Goal: Transaction & Acquisition: Purchase product/service

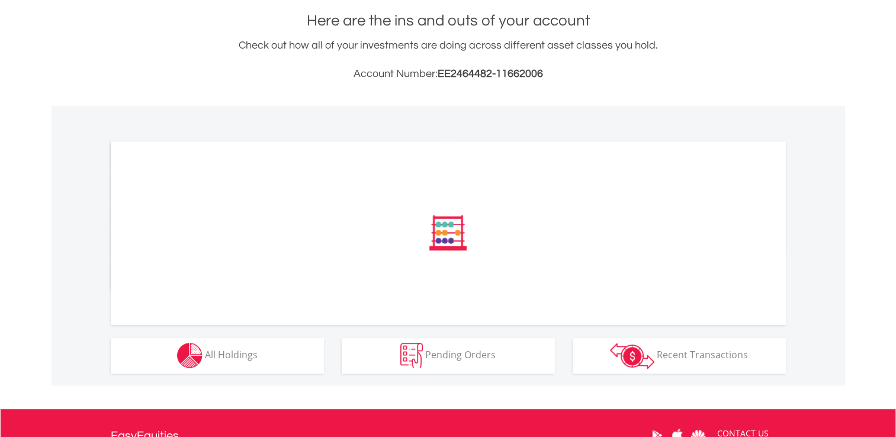
scroll to position [261, 0]
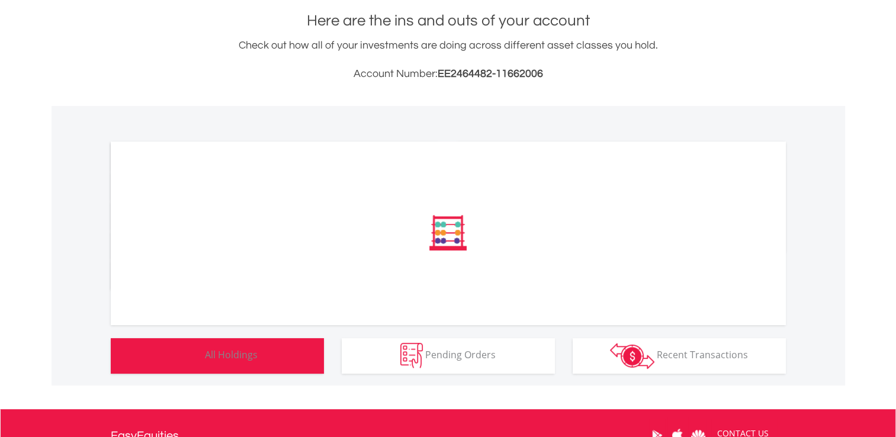
click at [261, 369] on button "Holdings All Holdings" at bounding box center [217, 356] width 213 height 36
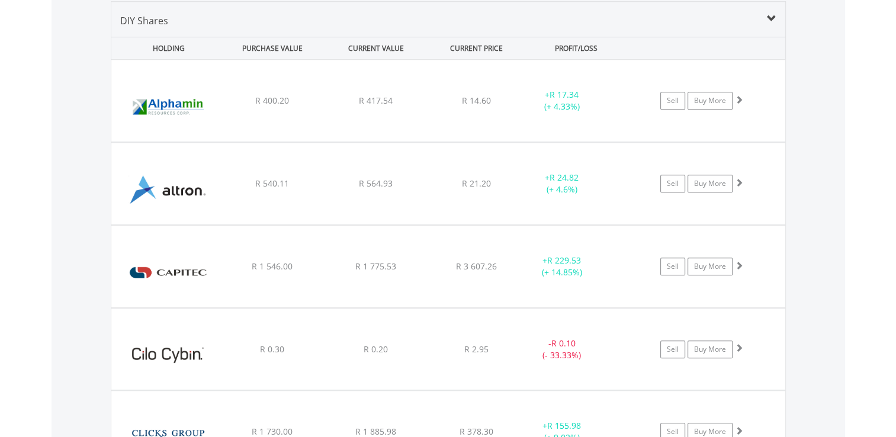
scroll to position [948, 0]
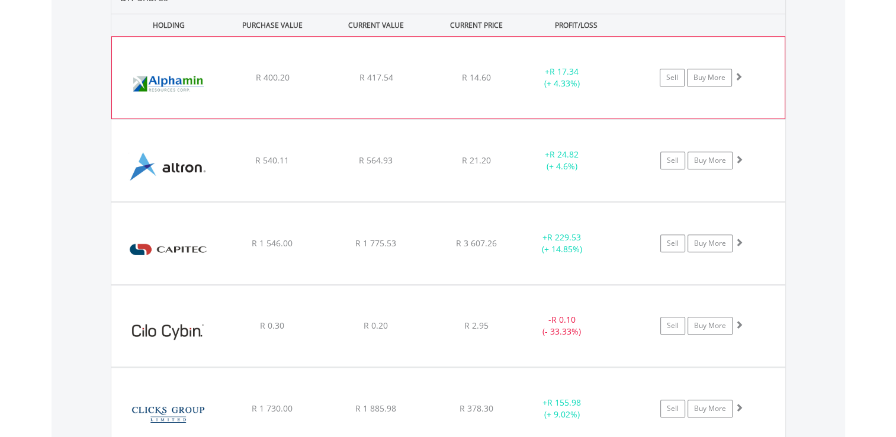
click at [743, 79] on div "Sell Buy More" at bounding box center [707, 78] width 155 height 18
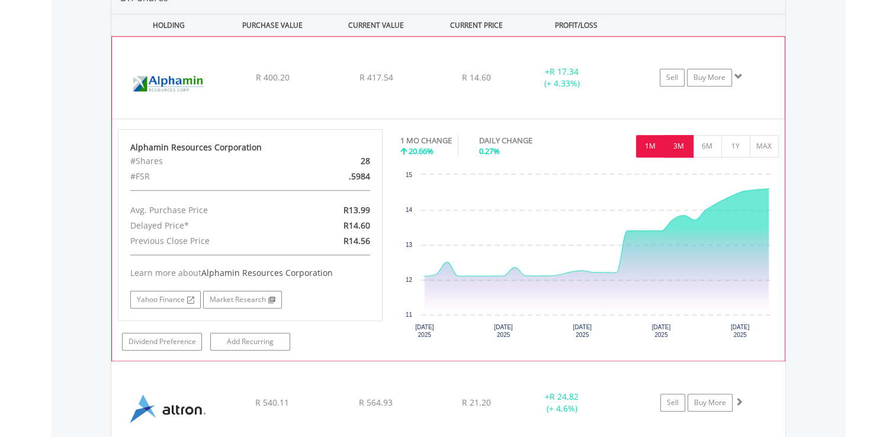
click at [689, 140] on button "3M" at bounding box center [678, 146] width 29 height 23
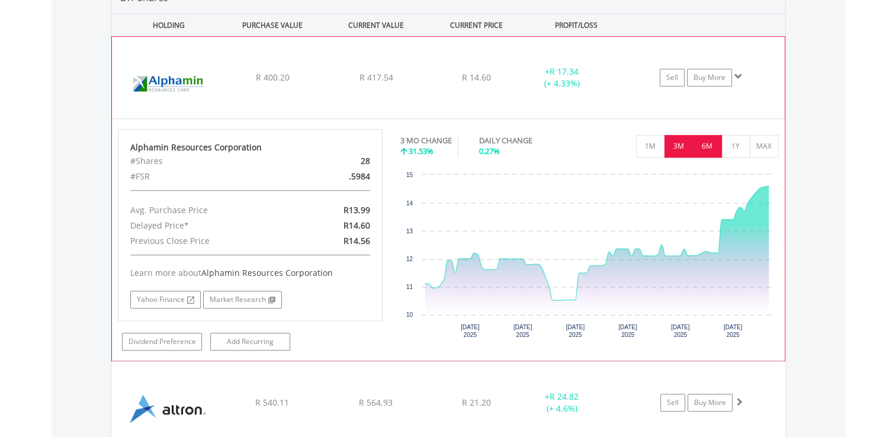
click at [707, 146] on button "6M" at bounding box center [707, 146] width 29 height 23
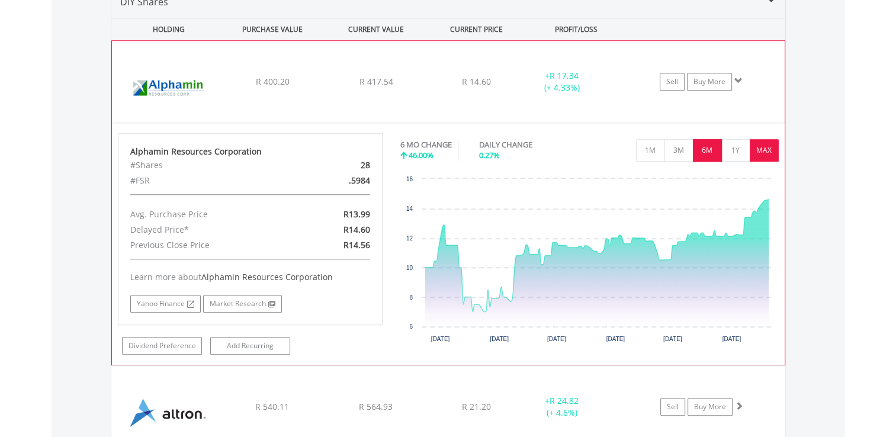
scroll to position [944, 0]
click at [737, 76] on span at bounding box center [738, 80] width 8 height 8
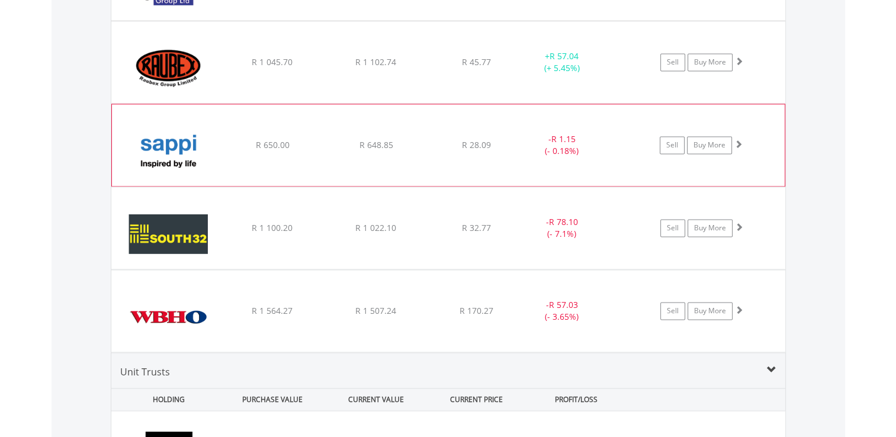
scroll to position [1717, 0]
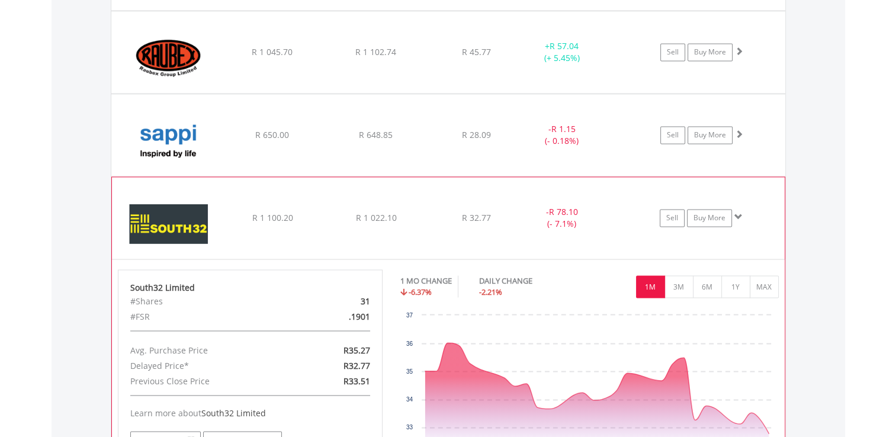
scroll to position [1713, 0]
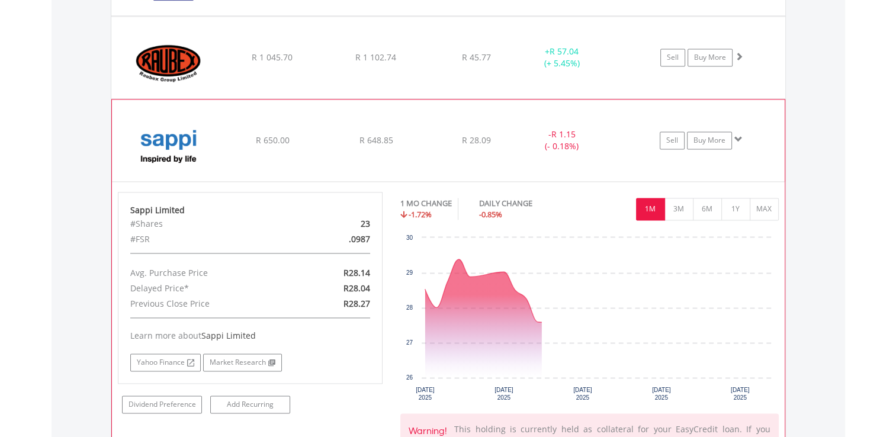
click at [739, 135] on span at bounding box center [738, 139] width 8 height 8
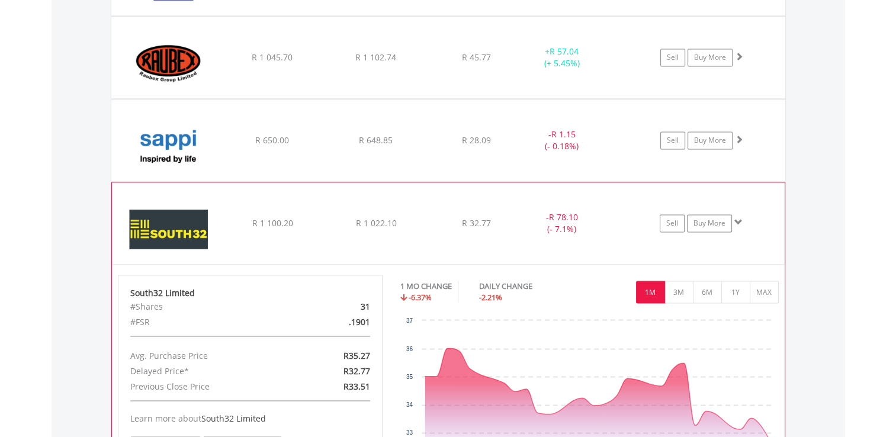
click at [741, 218] on span at bounding box center [738, 222] width 8 height 8
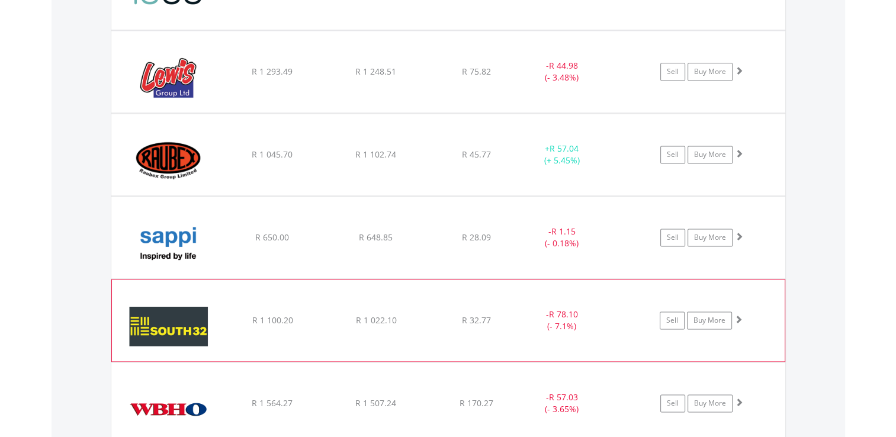
scroll to position [1616, 0]
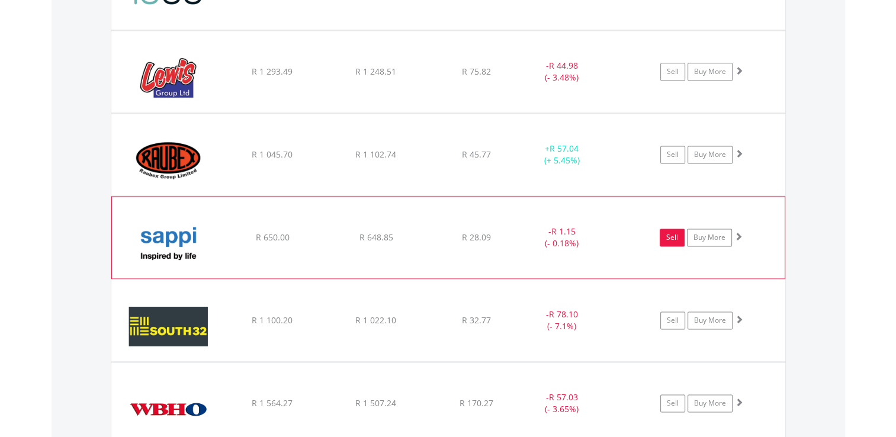
click at [676, 230] on link "Sell" at bounding box center [672, 238] width 25 height 18
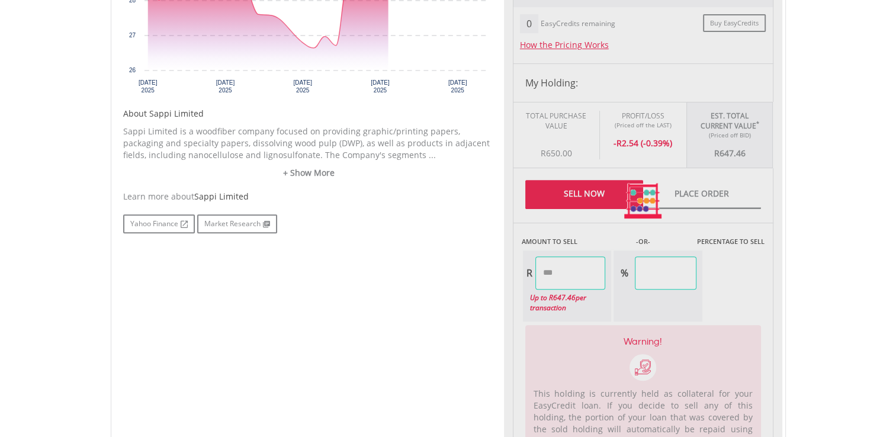
type input "******"
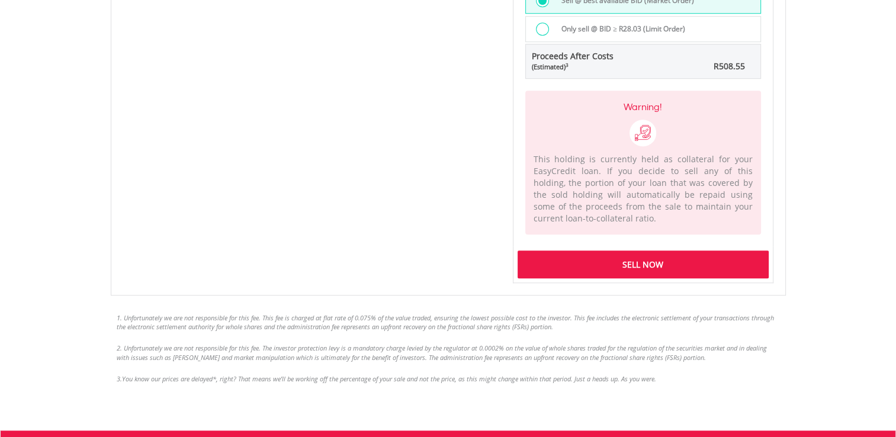
scroll to position [965, 0]
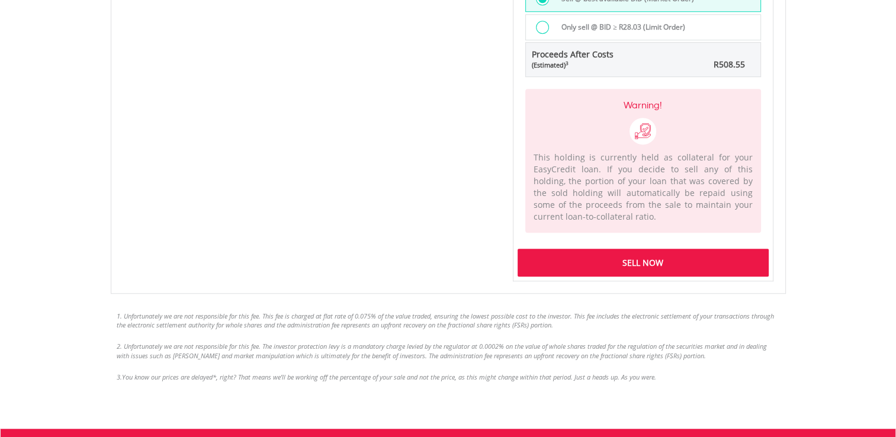
click at [658, 252] on div "Sell Now" at bounding box center [643, 262] width 251 height 27
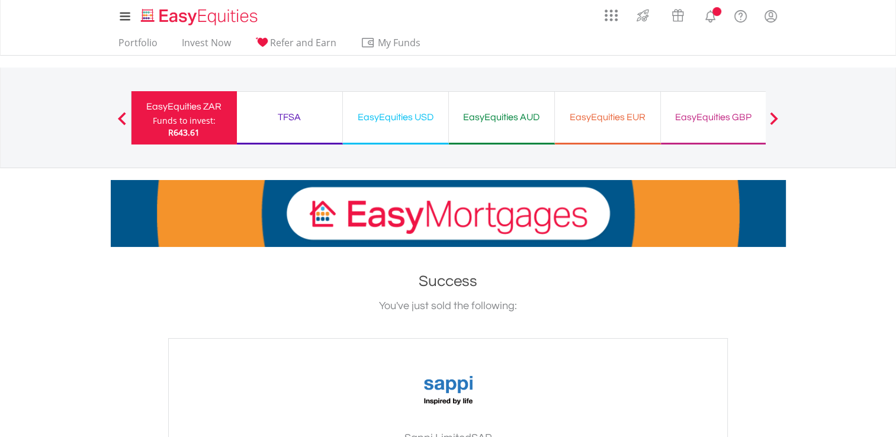
scroll to position [4, 0]
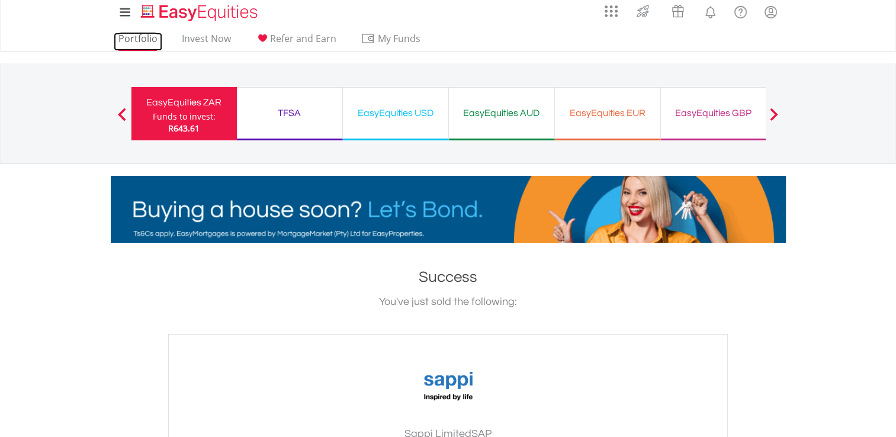
click at [134, 41] on link "Portfolio" at bounding box center [138, 42] width 49 height 18
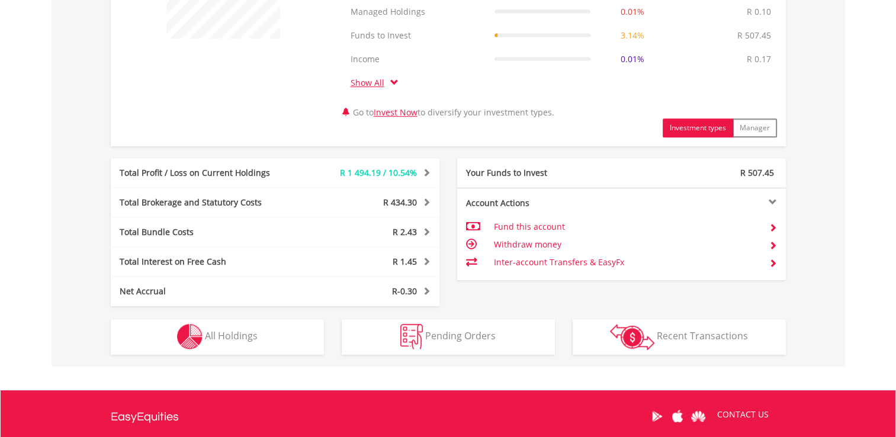
scroll to position [540, 0]
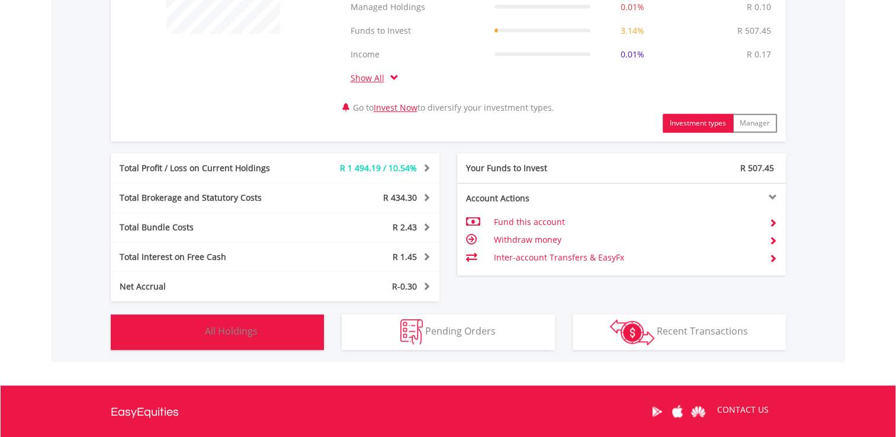
click at [303, 324] on button "Holdings All Holdings" at bounding box center [217, 332] width 213 height 36
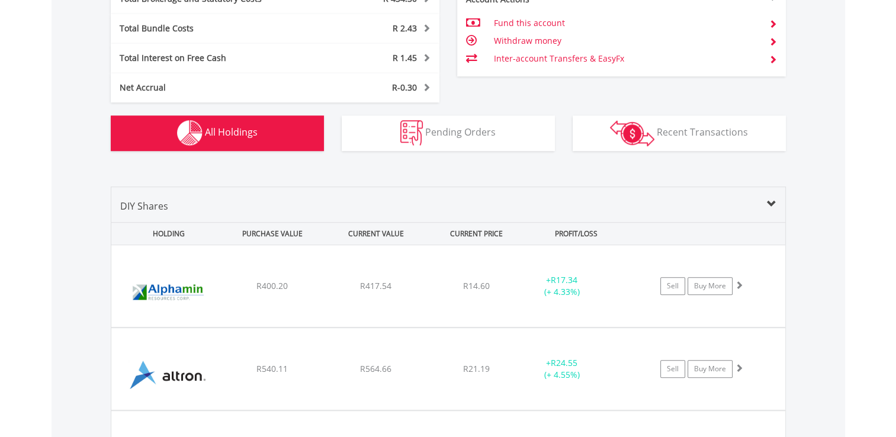
scroll to position [924, 0]
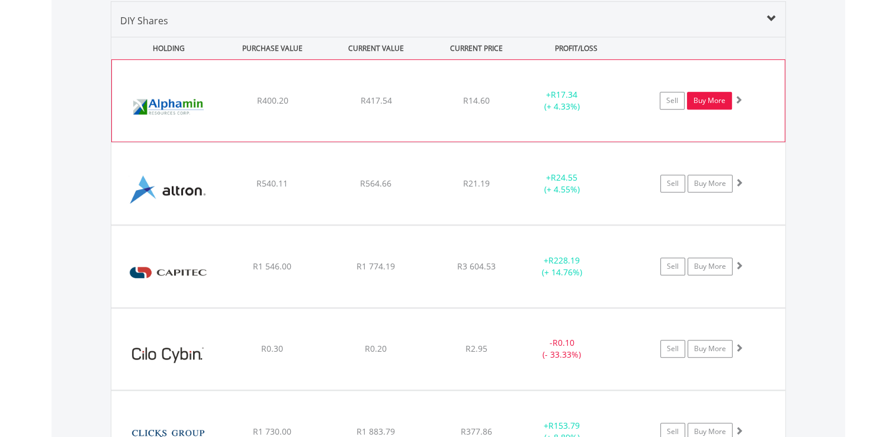
click at [711, 104] on link "Buy More" at bounding box center [709, 101] width 45 height 18
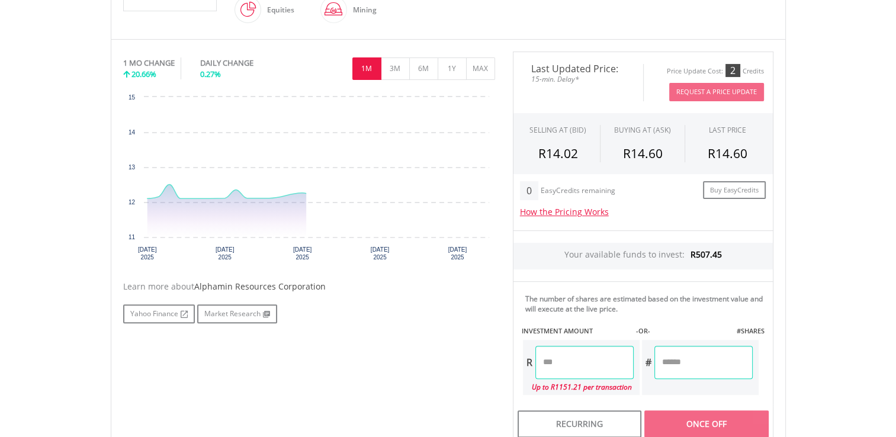
scroll to position [359, 0]
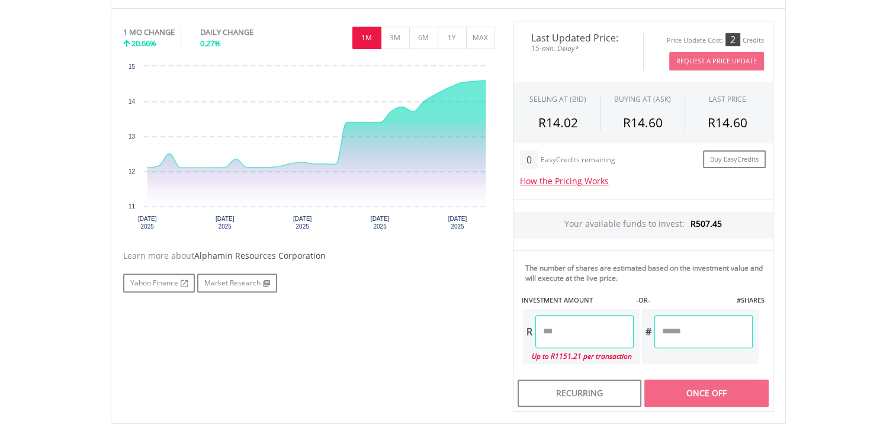
click at [599, 337] on input "number" at bounding box center [584, 331] width 98 height 33
click at [776, 326] on div "Last Updated Price: 15-min. Delay* Price Update Cost: 2 Credits Request A Price…" at bounding box center [643, 216] width 278 height 391
type input "******"
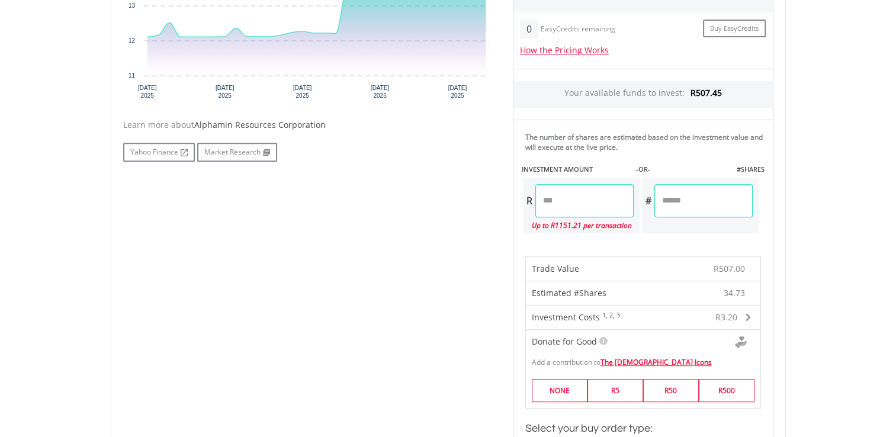
scroll to position [489, 0]
click at [582, 199] on input "******" at bounding box center [584, 201] width 98 height 33
click at [768, 198] on div "Last Updated Price: 15-min. Delay* Price Update Cost: 2 Credits Request A Price…" at bounding box center [643, 283] width 278 height 784
type input "******"
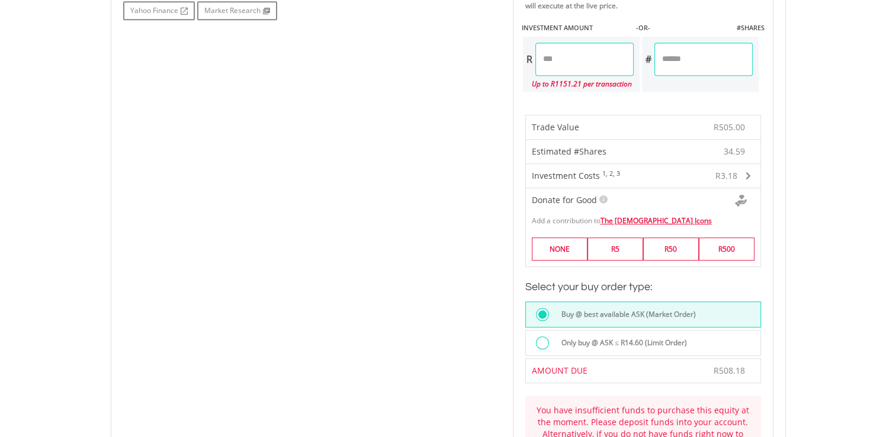
scroll to position [630, 0]
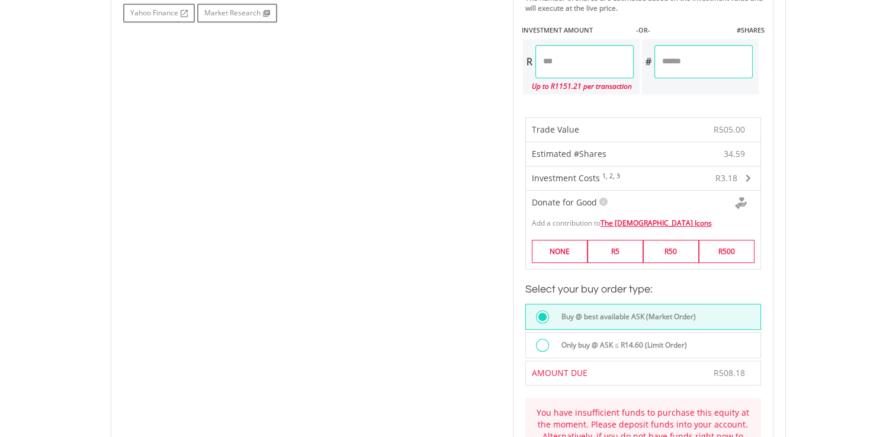
click at [595, 63] on input "******" at bounding box center [584, 61] width 98 height 33
click at [768, 99] on div "Last Updated Price: 15-min. Delay* Price Update Cost: 2 Credits Request A Price…" at bounding box center [643, 143] width 278 height 784
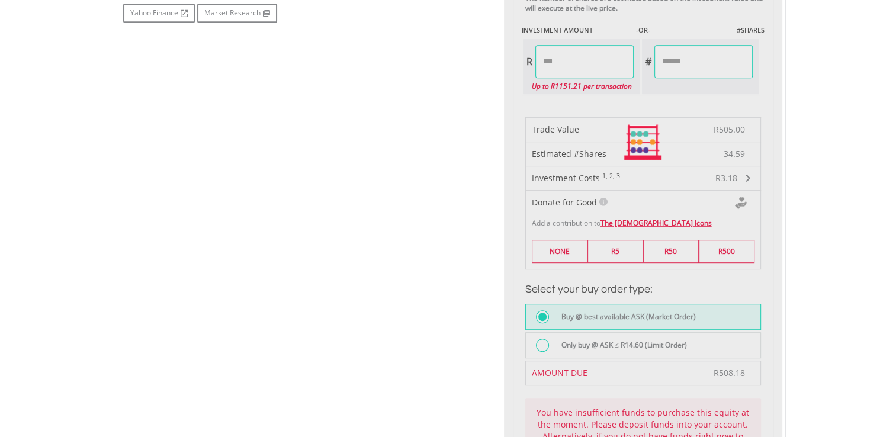
type input "******"
type input "*******"
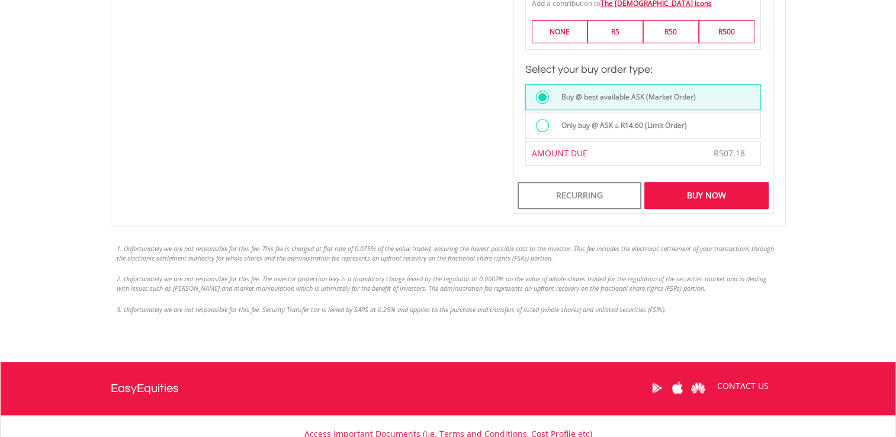
scroll to position [850, 0]
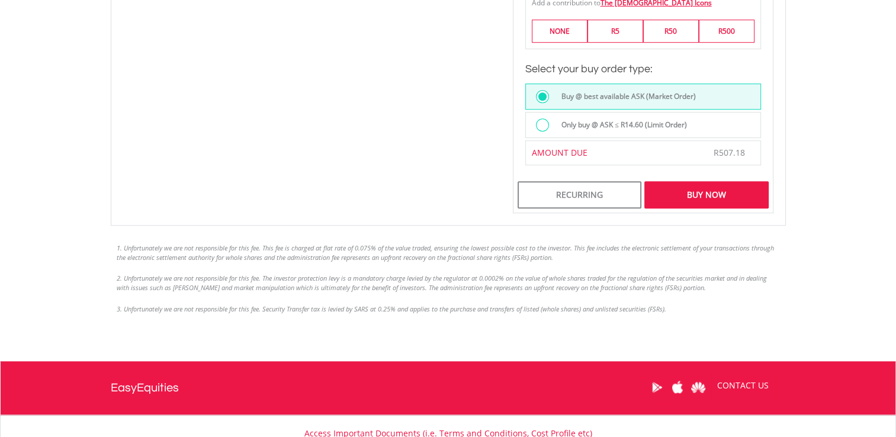
click at [710, 190] on div "Buy Now" at bounding box center [706, 194] width 124 height 27
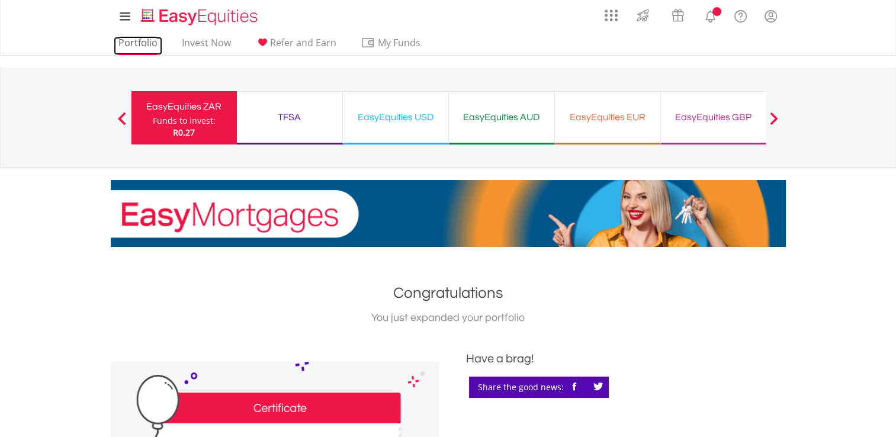
click at [148, 41] on link "Portfolio" at bounding box center [138, 46] width 49 height 18
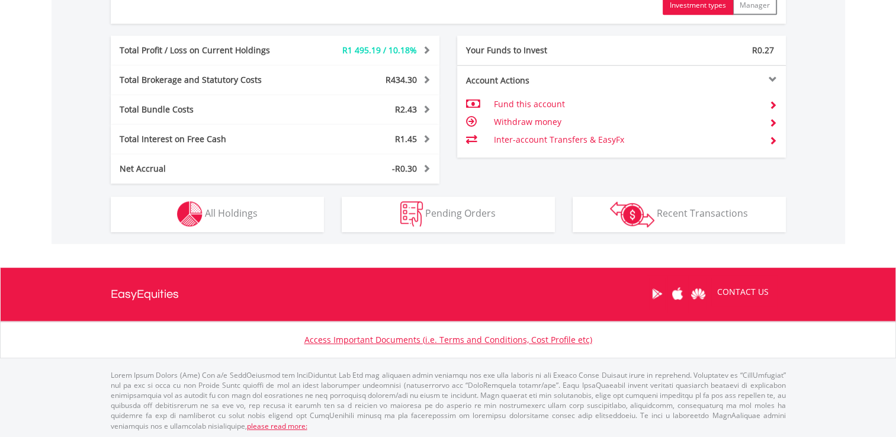
scroll to position [114, 225]
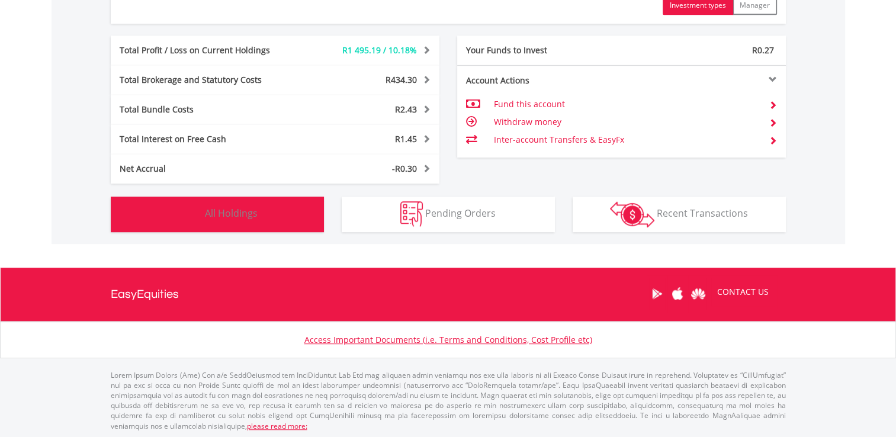
click at [297, 210] on button "Holdings All Holdings" at bounding box center [217, 215] width 213 height 36
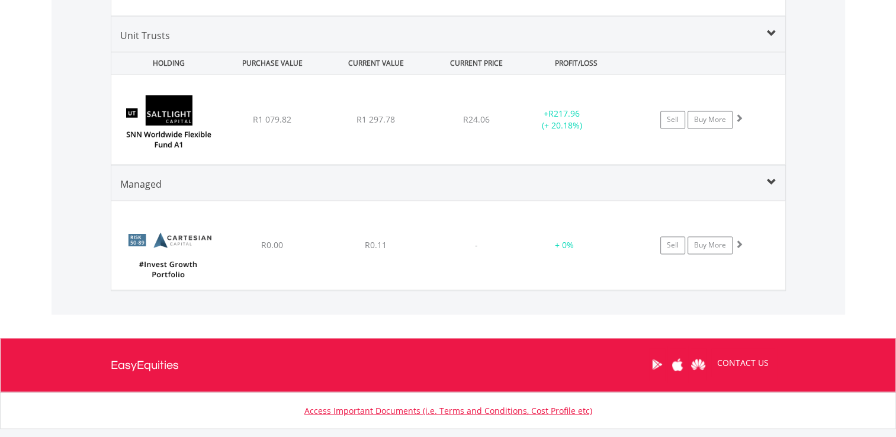
scroll to position [1962, 0]
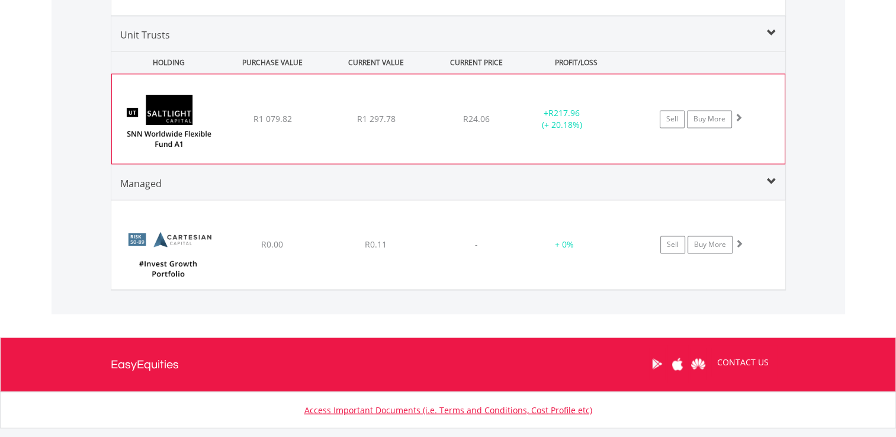
click at [743, 115] on div "Sell Buy More" at bounding box center [707, 119] width 155 height 18
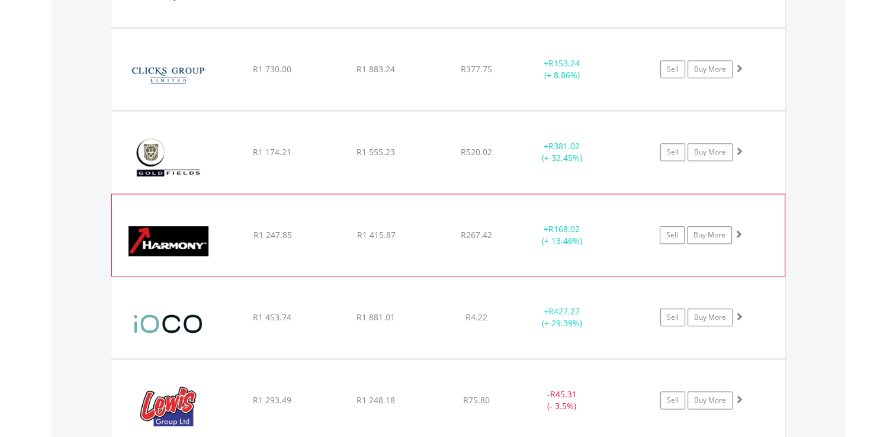
scroll to position [1298, 0]
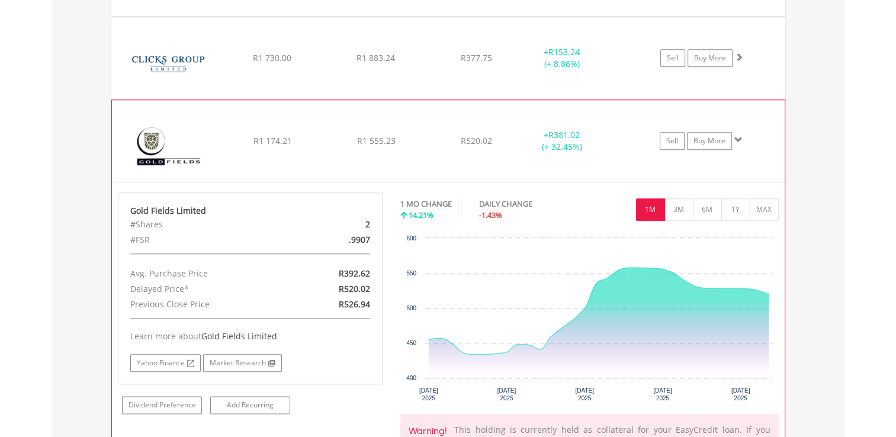
click at [739, 136] on span at bounding box center [738, 140] width 8 height 8
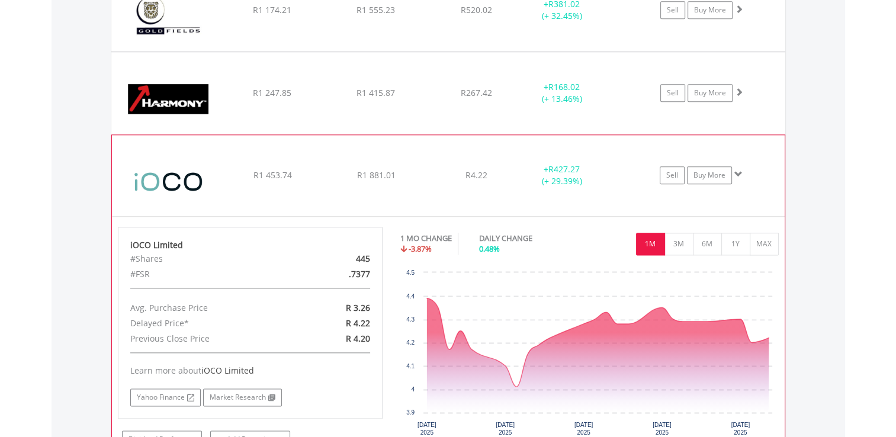
scroll to position [1428, 0]
click at [741, 174] on span at bounding box center [738, 175] width 8 height 8
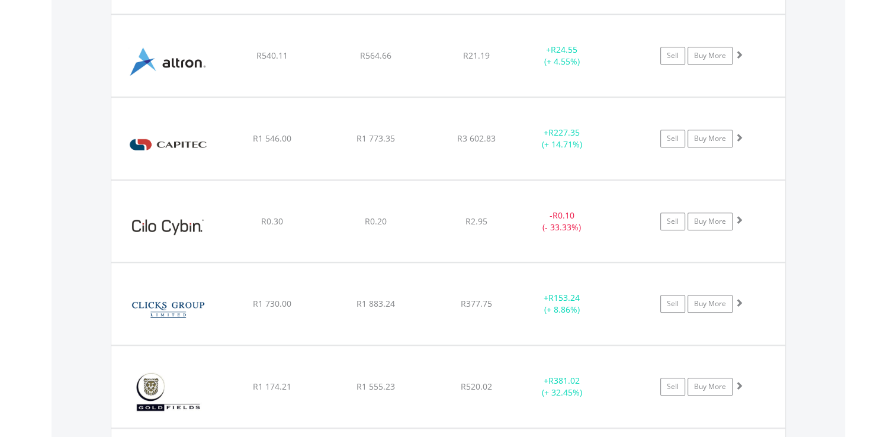
scroll to position [1053, 0]
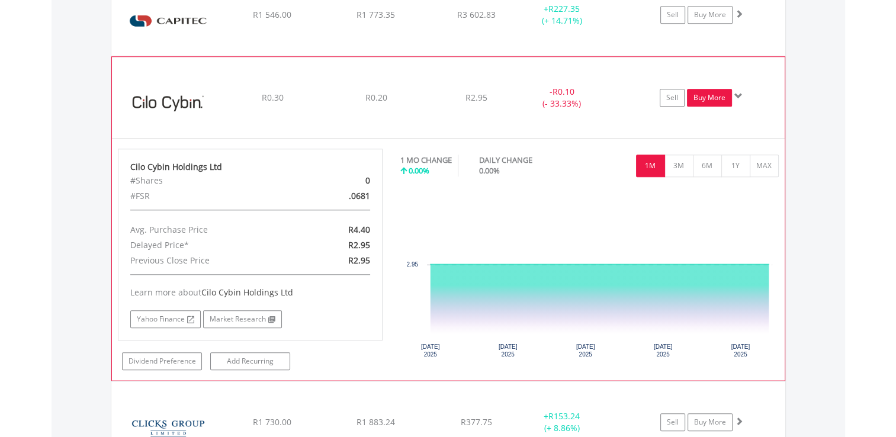
scroll to position [1171, 0]
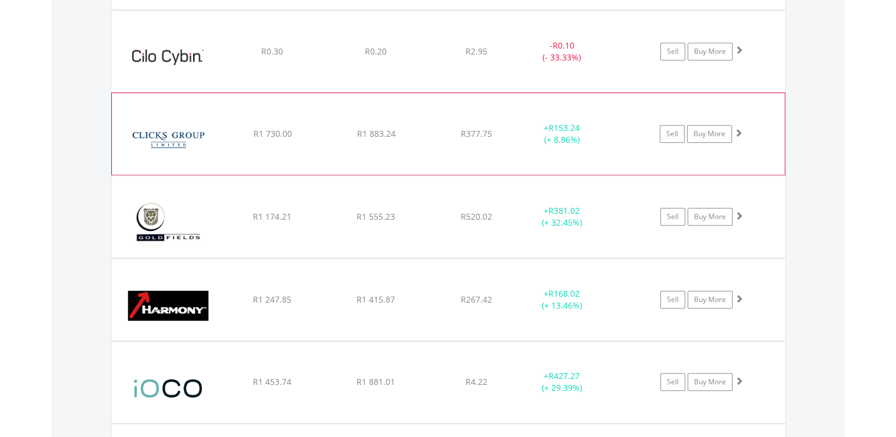
scroll to position [1223, 0]
click at [736, 128] on span at bounding box center [738, 132] width 8 height 8
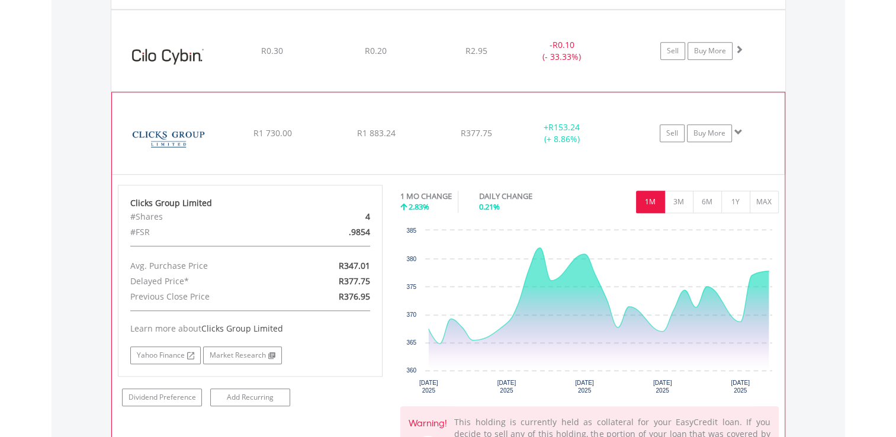
click at [736, 128] on span at bounding box center [738, 132] width 8 height 8
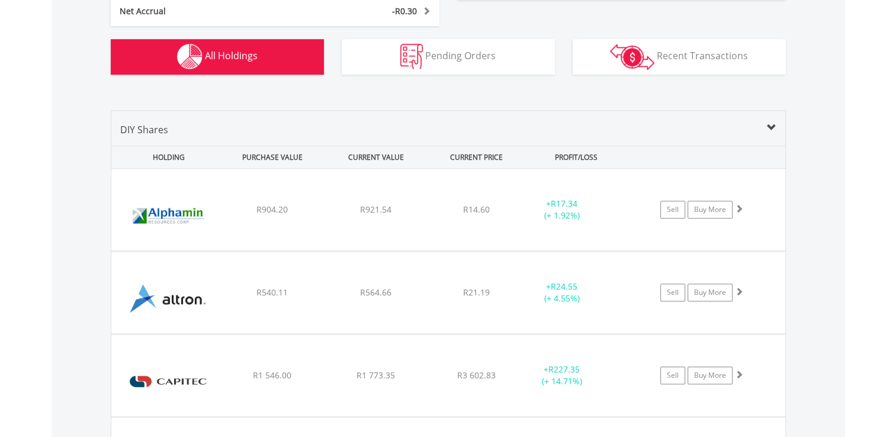
scroll to position [681, 0]
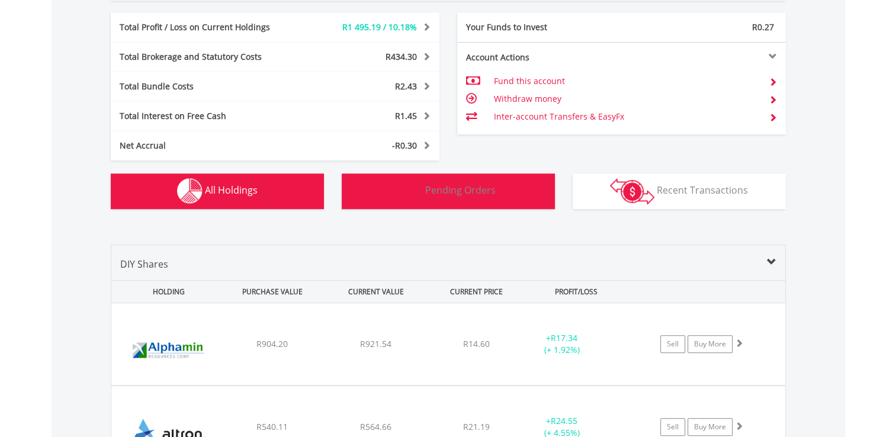
click at [486, 194] on span "Pending Orders" at bounding box center [460, 190] width 70 height 13
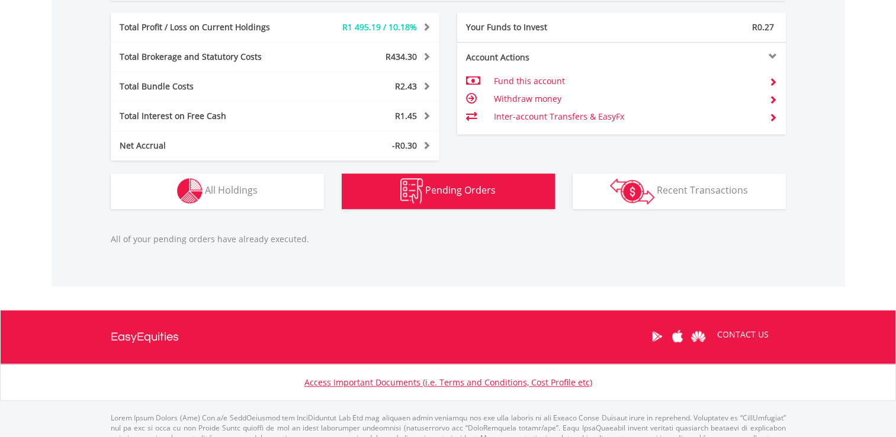
scroll to position [724, 0]
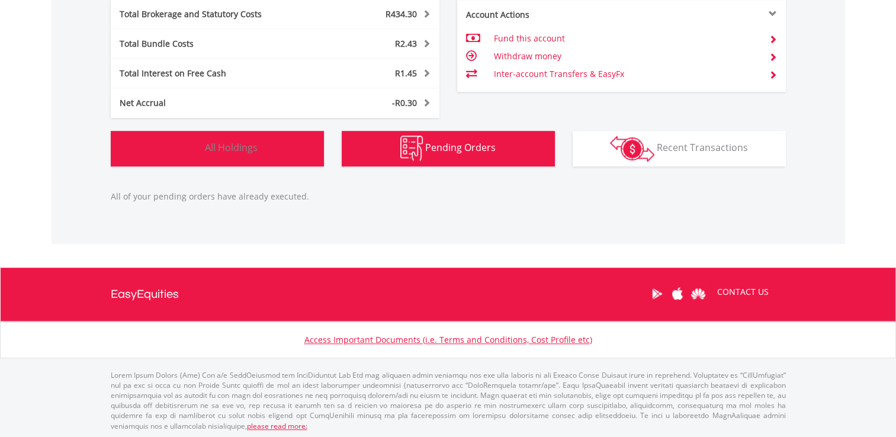
click at [282, 143] on button "Holdings All Holdings" at bounding box center [217, 149] width 213 height 36
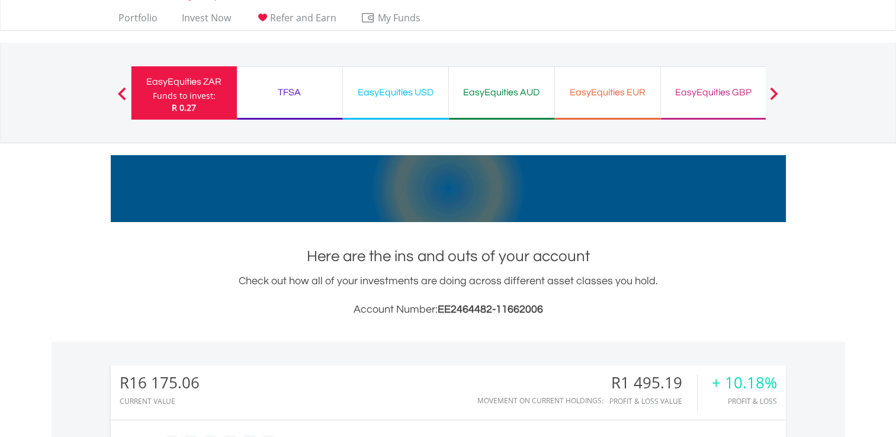
scroll to position [0, 0]
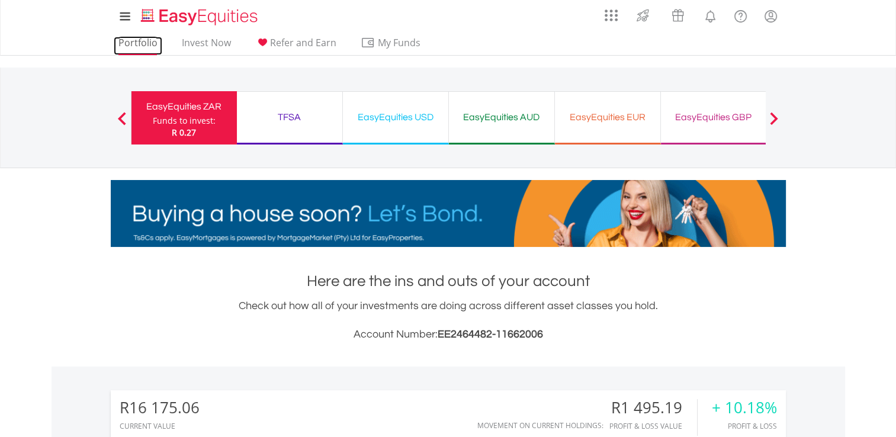
click at [131, 49] on link "Portfolio" at bounding box center [138, 46] width 49 height 18
